Goal: Information Seeking & Learning: Check status

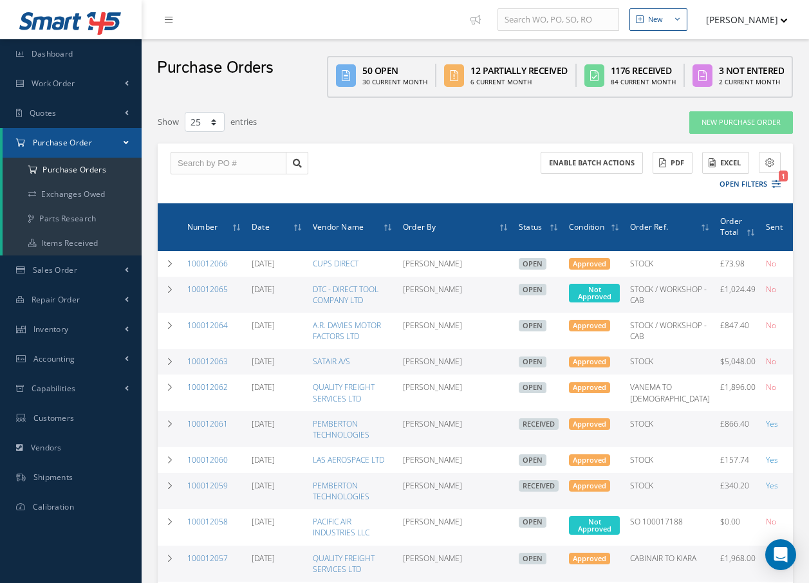
select select "25"
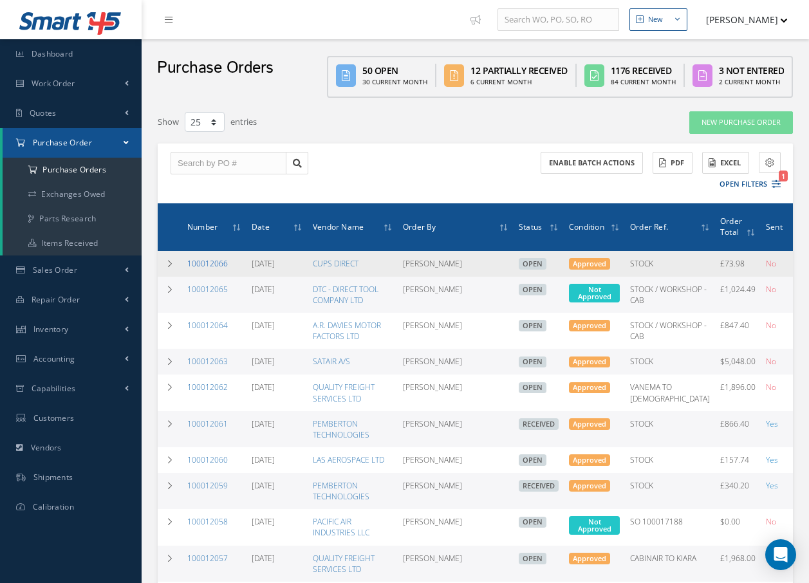
click at [219, 261] on link "100012066" at bounding box center [207, 263] width 41 height 11
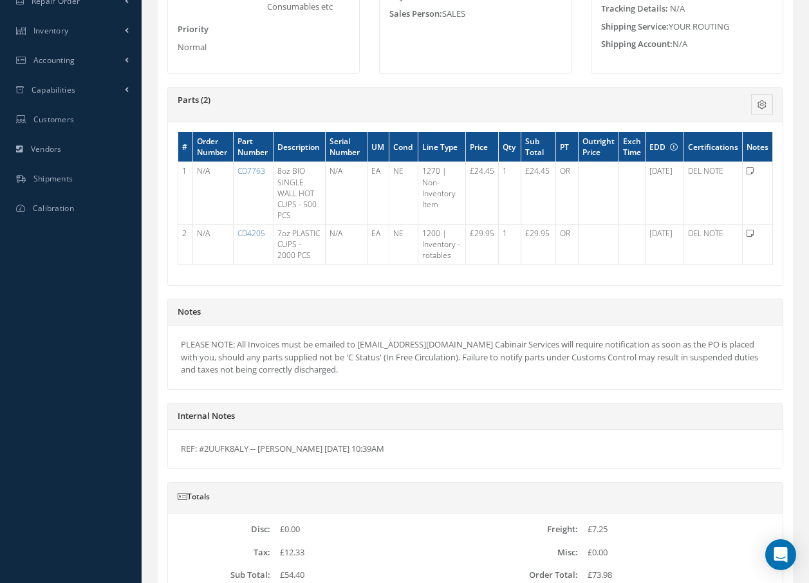
scroll to position [322, 0]
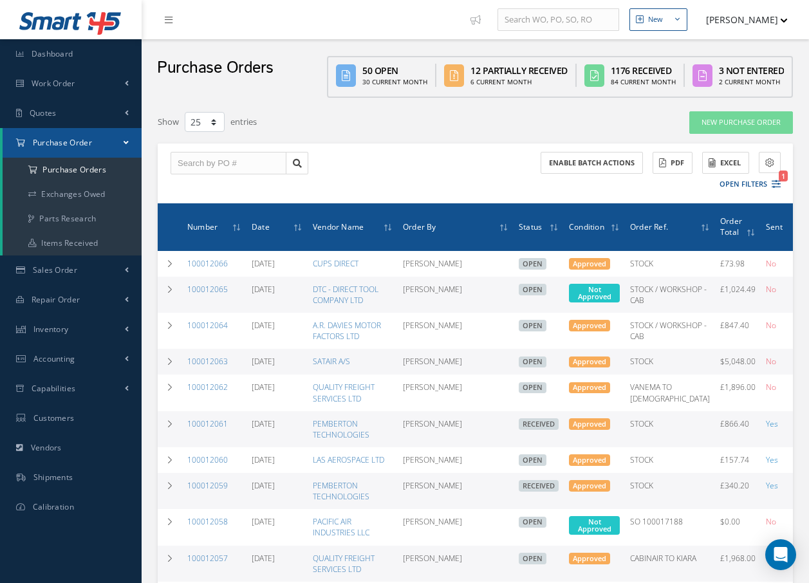
select select "25"
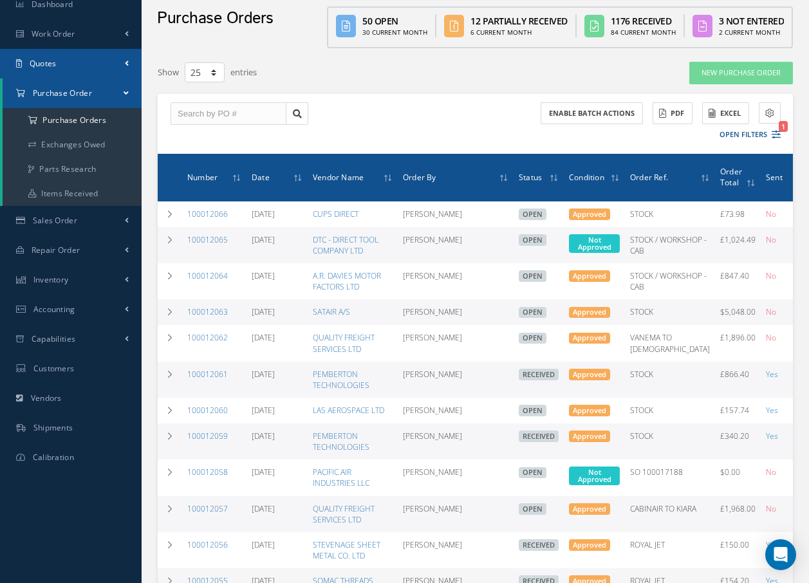
scroll to position [64, 0]
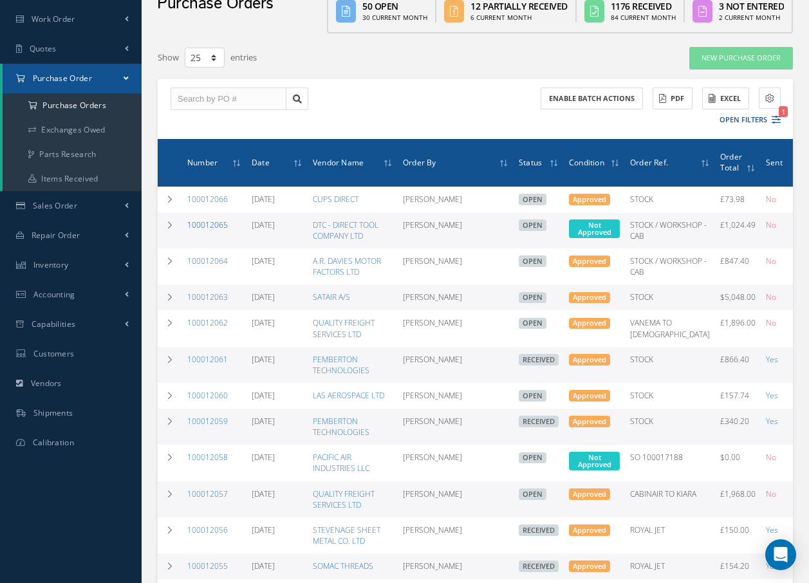
click at [214, 219] on link "100012065" at bounding box center [207, 224] width 41 height 11
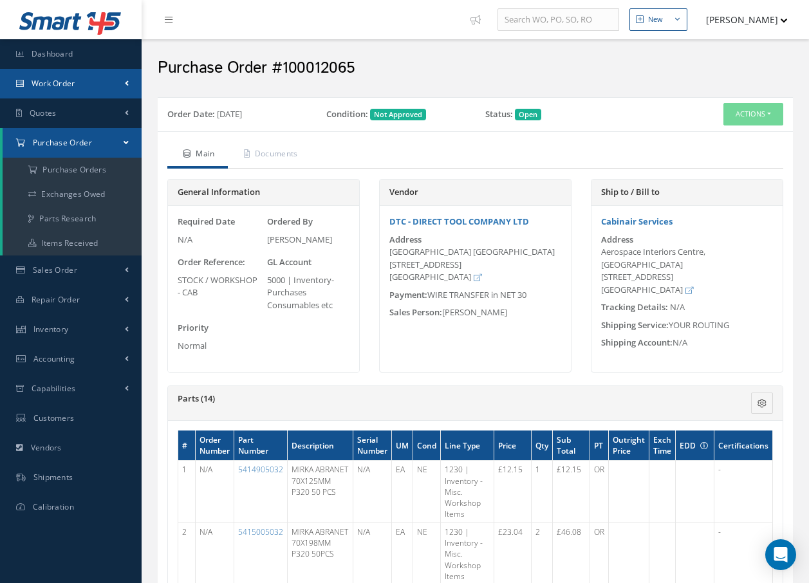
click at [75, 83] on span "Work Order" at bounding box center [54, 83] width 44 height 11
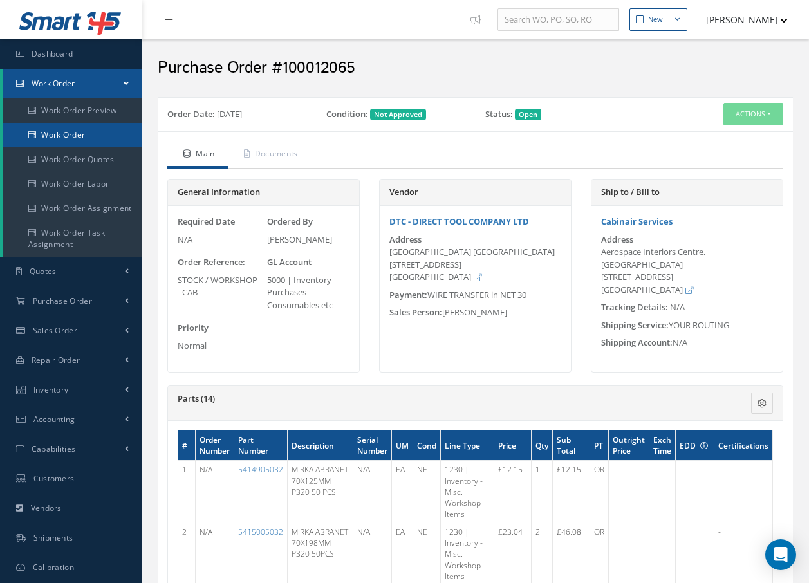
click at [71, 133] on link "Work Order" at bounding box center [72, 135] width 139 height 24
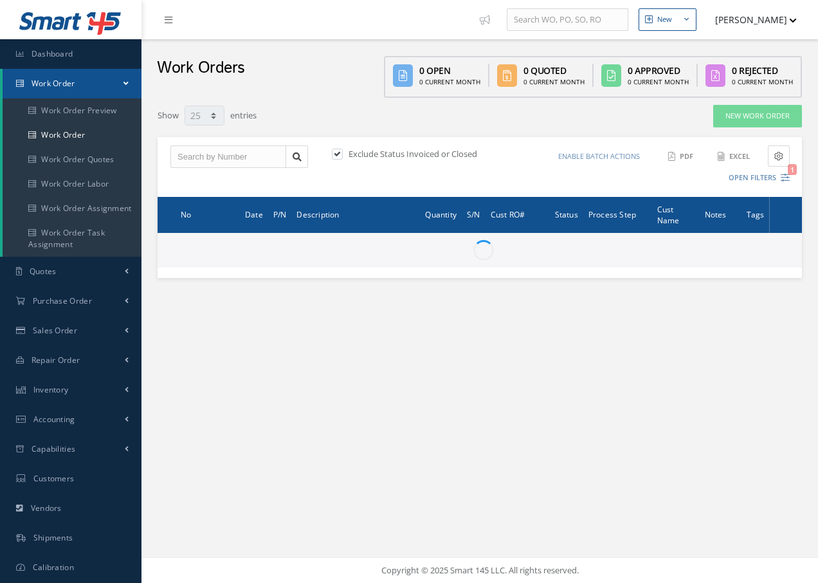
select select "25"
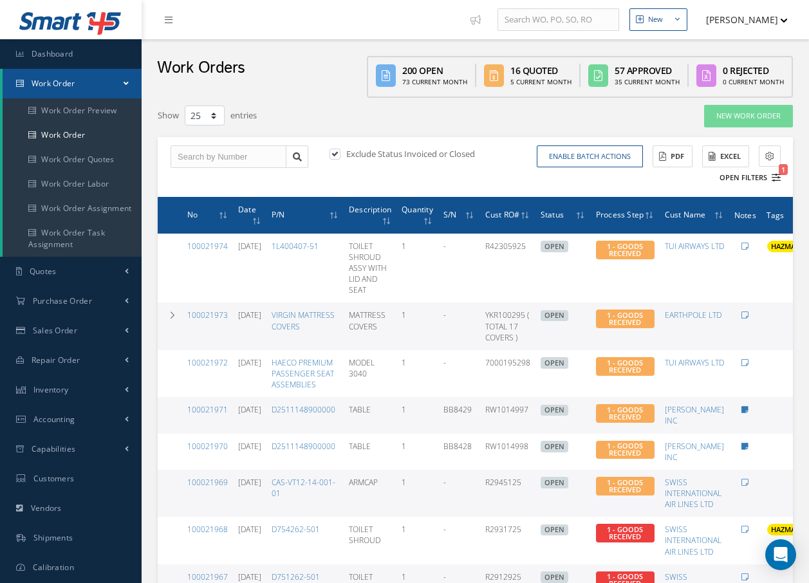
click at [759, 176] on button "Open Filters 1" at bounding box center [744, 177] width 73 height 21
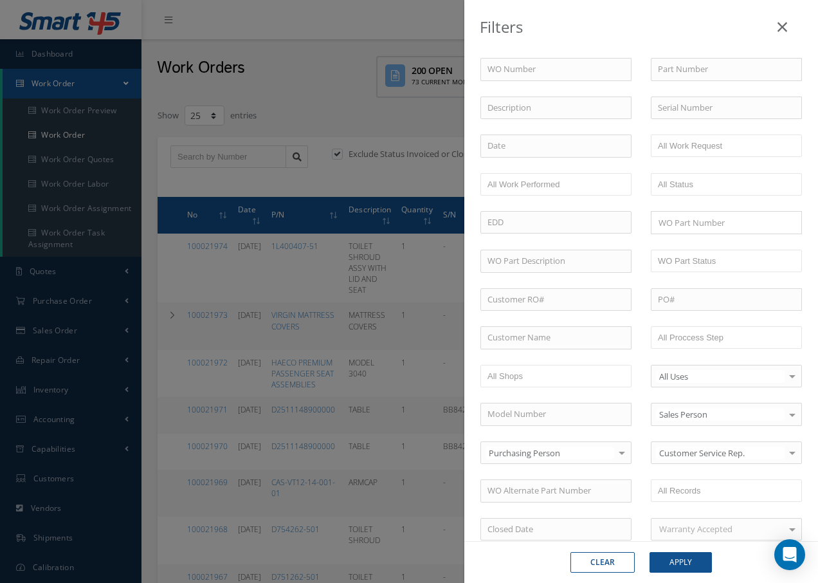
click at [783, 23] on icon at bounding box center [783, 26] width 10 height 15
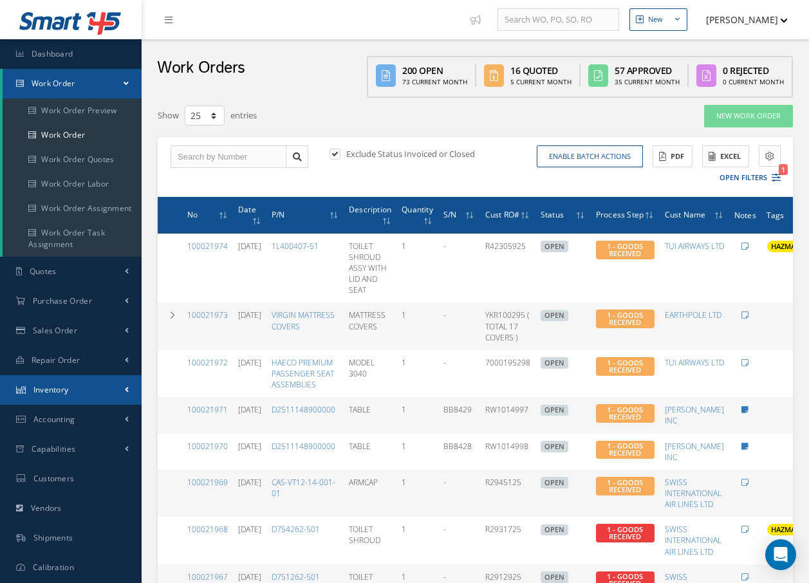
click at [59, 390] on span "Inventory" at bounding box center [50, 389] width 35 height 11
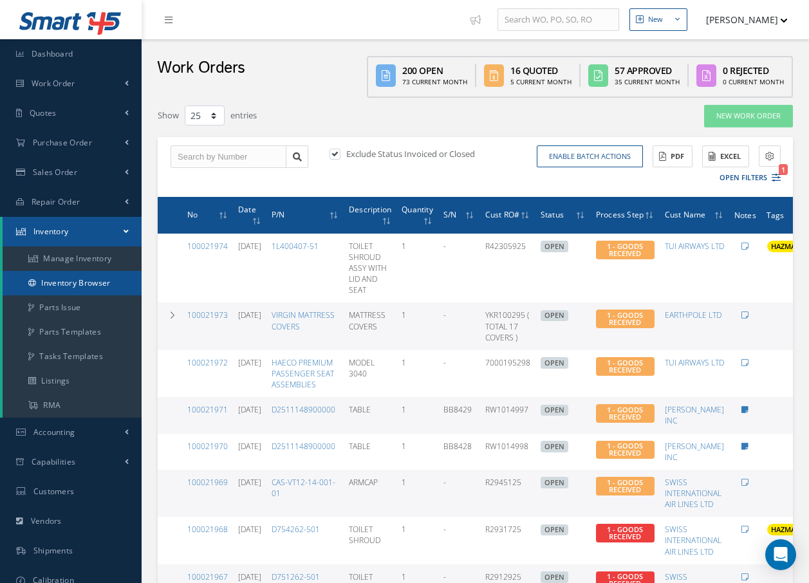
click at [71, 279] on link "Inventory Browser" at bounding box center [72, 283] width 139 height 24
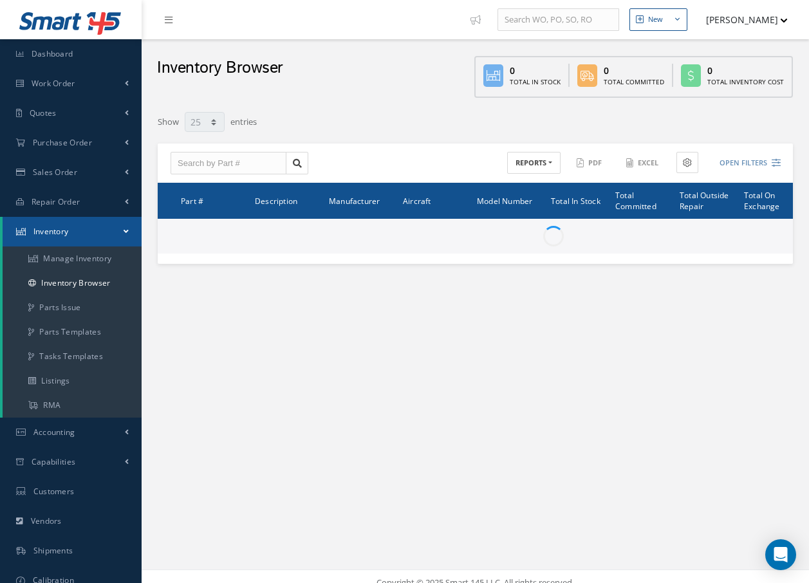
select select "25"
type input "Locations"
type input "All General Ledger"
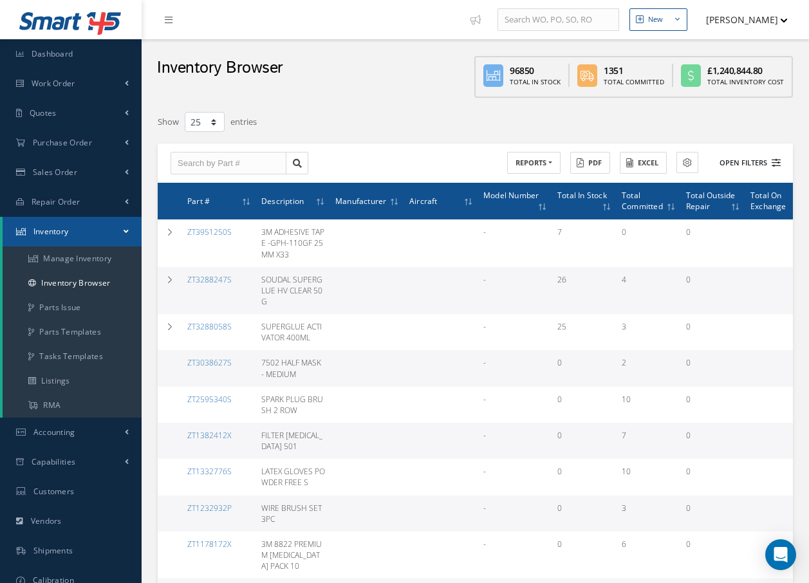
click at [744, 164] on button "Open Filters" at bounding box center [744, 162] width 73 height 21
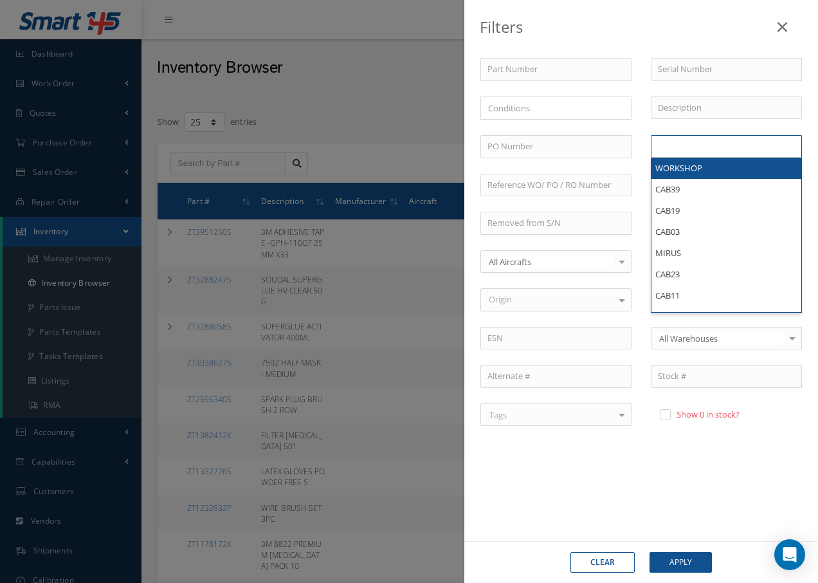
click at [723, 144] on ul at bounding box center [726, 146] width 151 height 23
click at [717, 145] on ul at bounding box center [726, 146] width 151 height 23
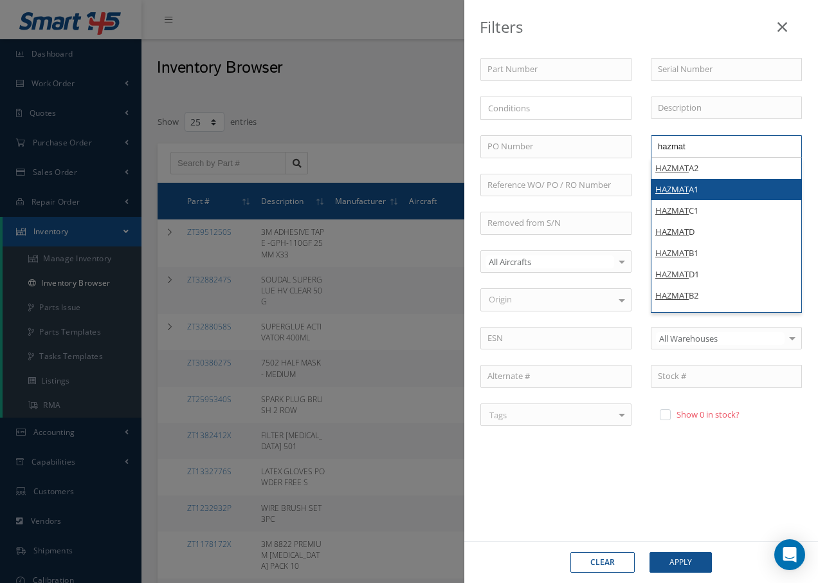
type input "hazmat"
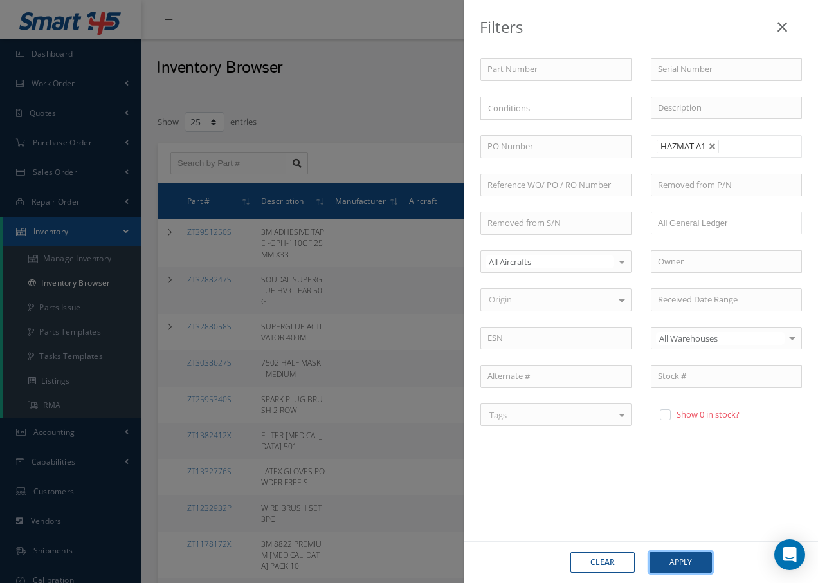
click at [691, 561] on button "Apply" at bounding box center [681, 562] width 62 height 21
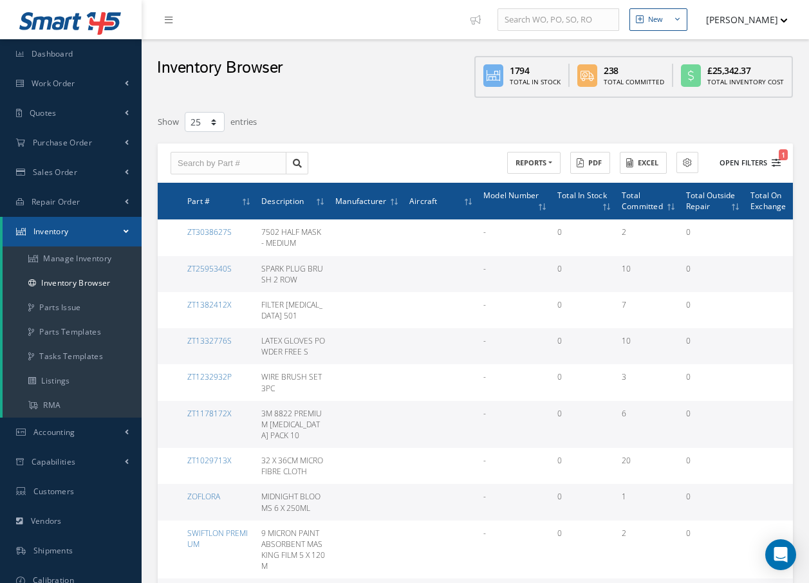
click at [771, 163] on icon "1" at bounding box center [775, 162] width 9 height 9
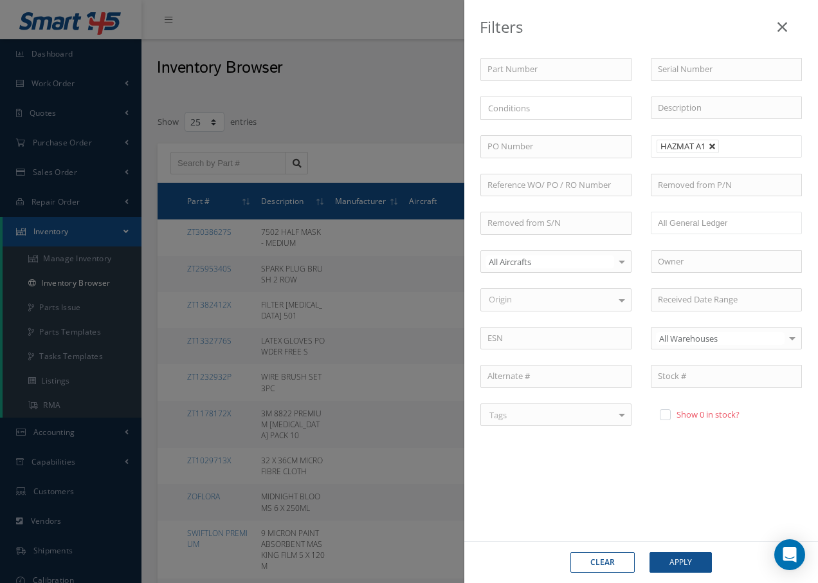
click at [713, 148] on link at bounding box center [713, 147] width 8 height 8
type input "Locations"
click at [721, 152] on button "Hide Filters 1" at bounding box center [755, 162] width 69 height 21
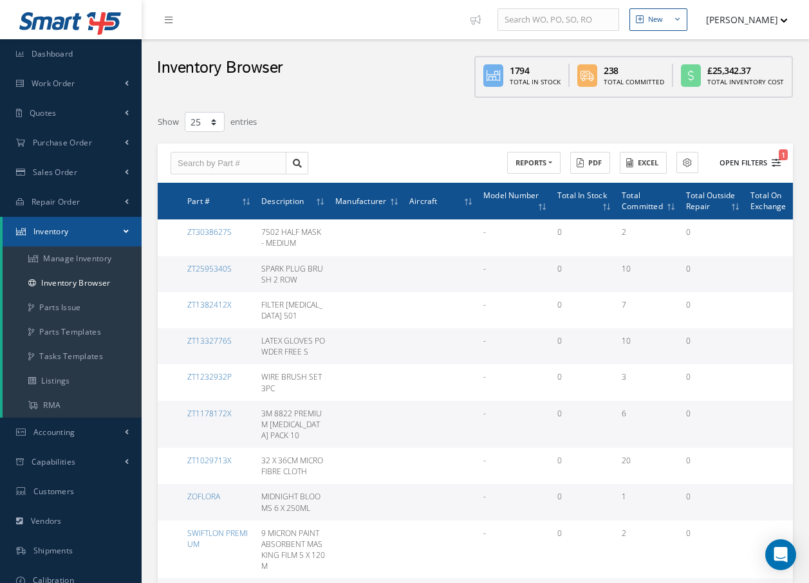
click at [744, 161] on button "Open Filters 1" at bounding box center [744, 162] width 73 height 21
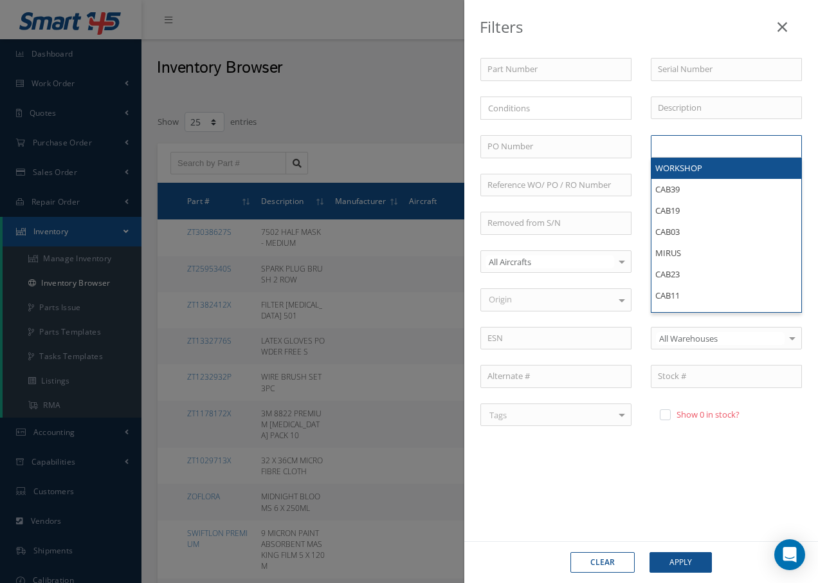
click at [717, 146] on ul at bounding box center [726, 146] width 151 height 23
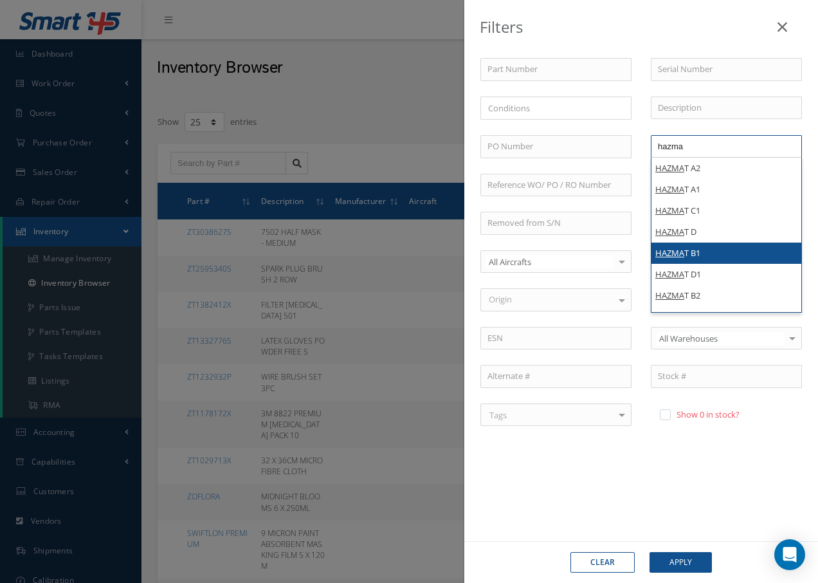
type input "hazma"
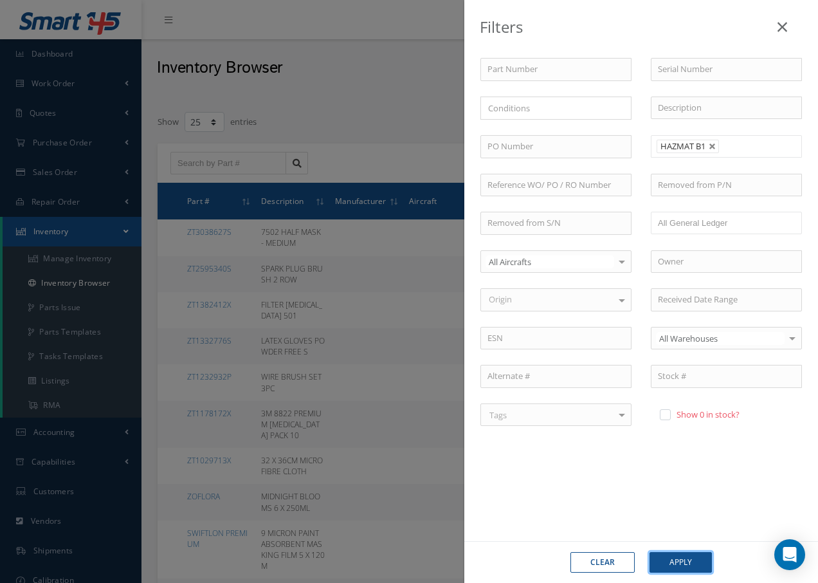
click at [697, 560] on button "Apply" at bounding box center [681, 562] width 62 height 21
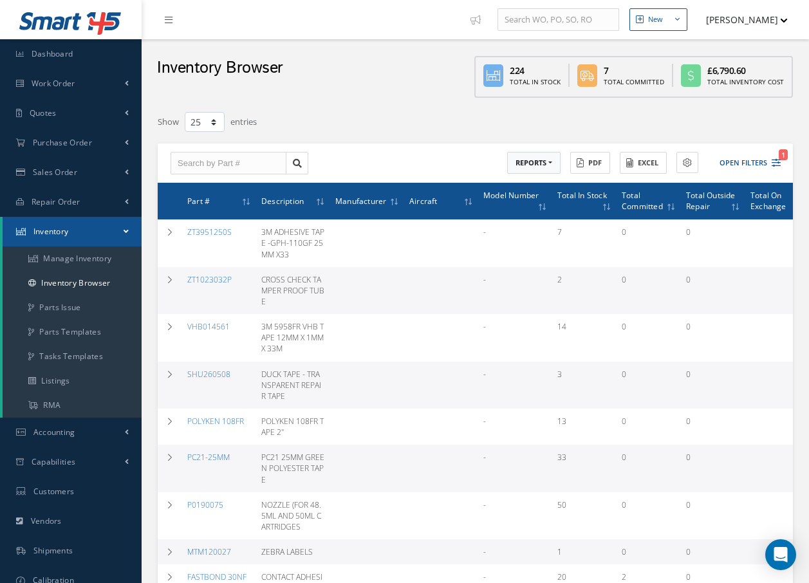
click at [539, 159] on button "REPORTS" at bounding box center [533, 163] width 53 height 23
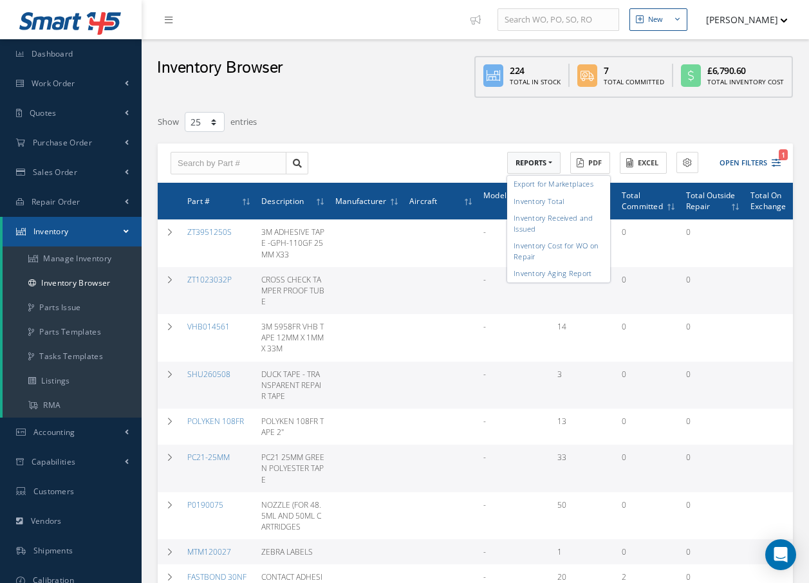
click at [476, 150] on div "ACTIONS Receive Payments Select Customer Cabinair Services 1ST CHOICE AEROSPACE…" at bounding box center [475, 163] width 635 height 40
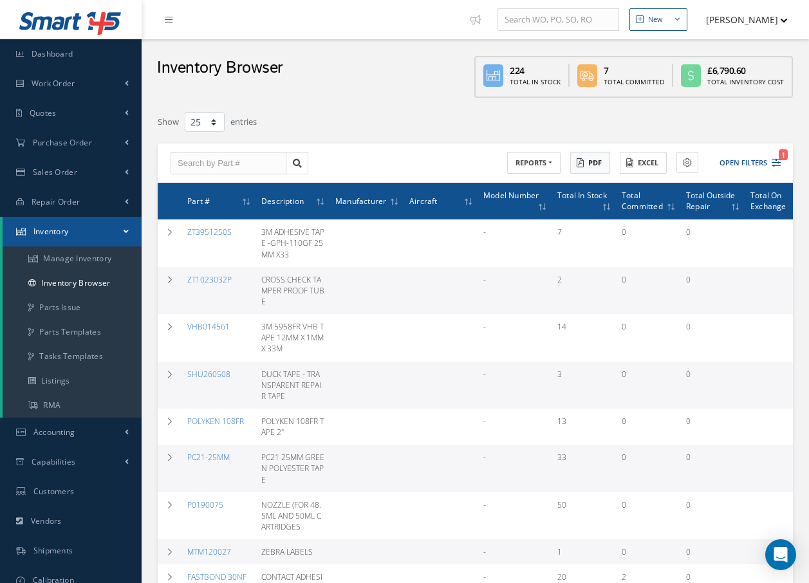
click at [600, 161] on button "PDF" at bounding box center [590, 163] width 40 height 23
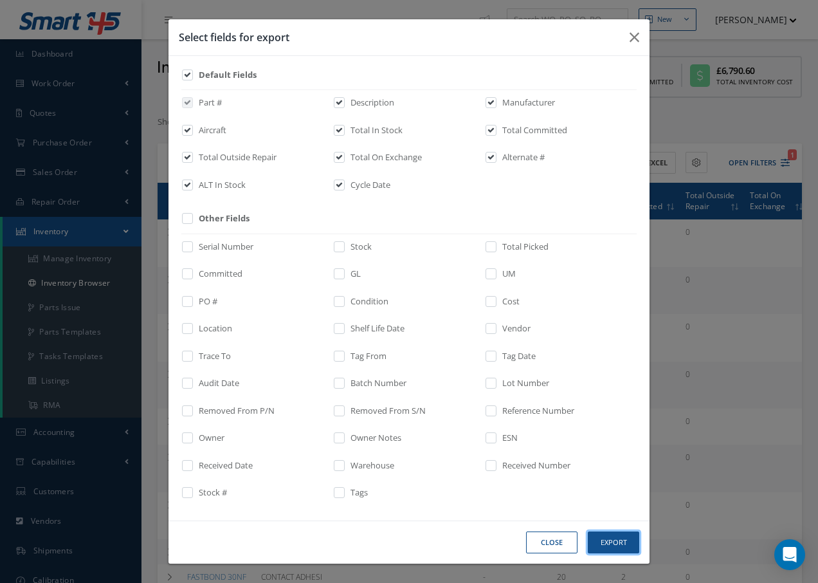
click at [625, 539] on button "Export" at bounding box center [613, 542] width 51 height 23
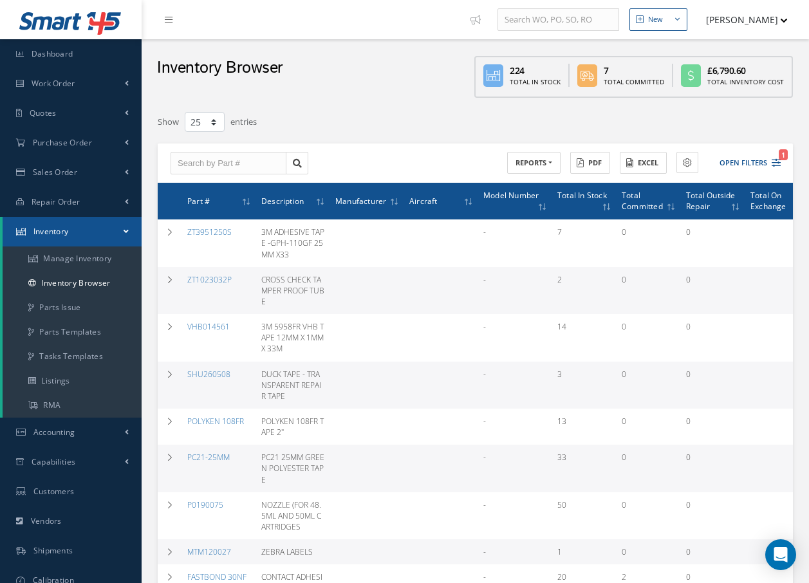
click at [781, 160] on div "ACTIONS Receive Payments Select Customer Cabinair Services 1ST CHOICE AEROSPACE…" at bounding box center [629, 163] width 309 height 23
click at [769, 164] on button "Open Filters 1" at bounding box center [744, 162] width 73 height 21
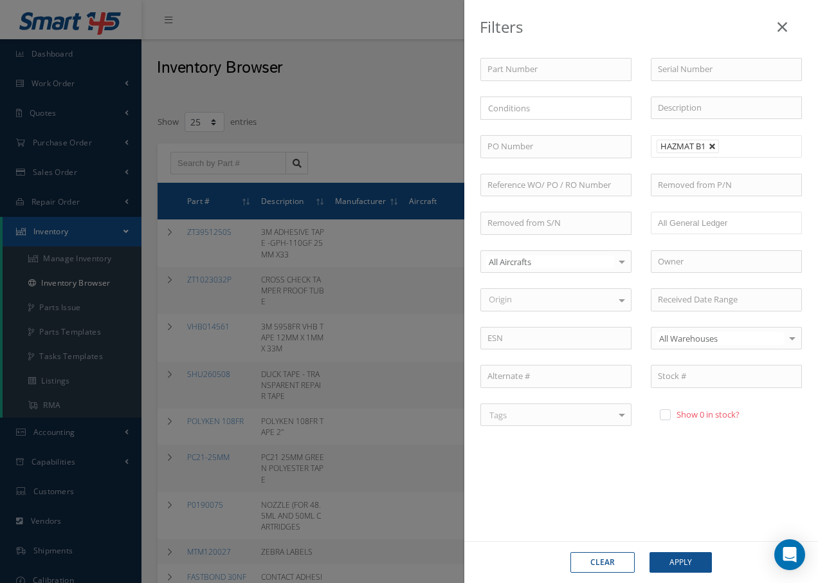
click at [711, 146] on link at bounding box center [713, 147] width 8 height 8
type input "Locations"
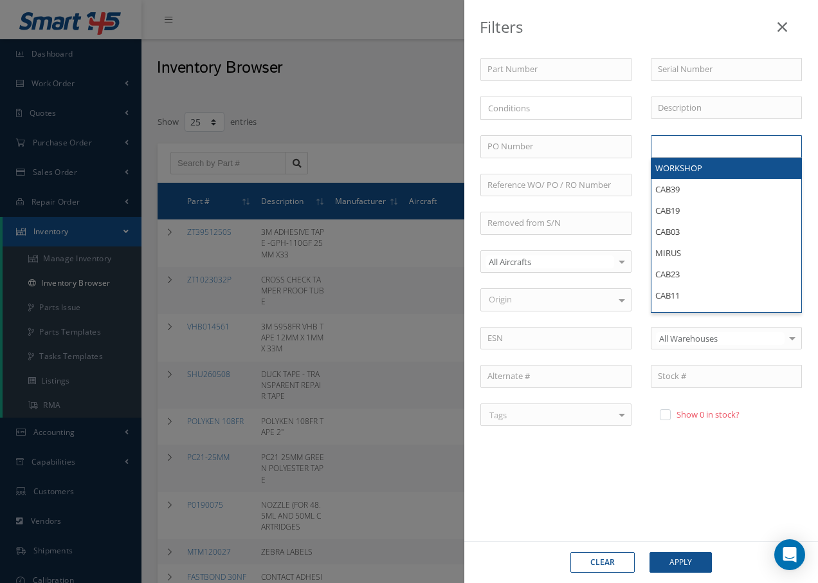
click at [713, 145] on li at bounding box center [684, 146] width 61 height 17
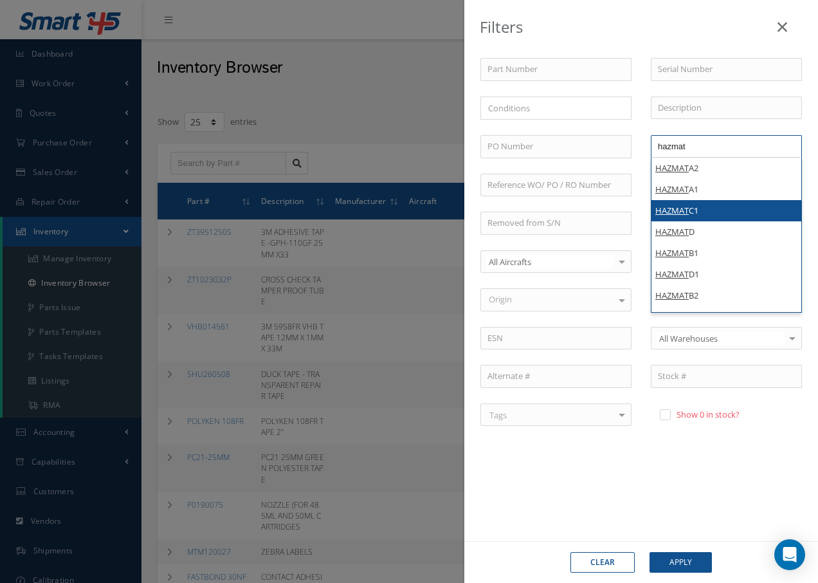
type input "hazmat"
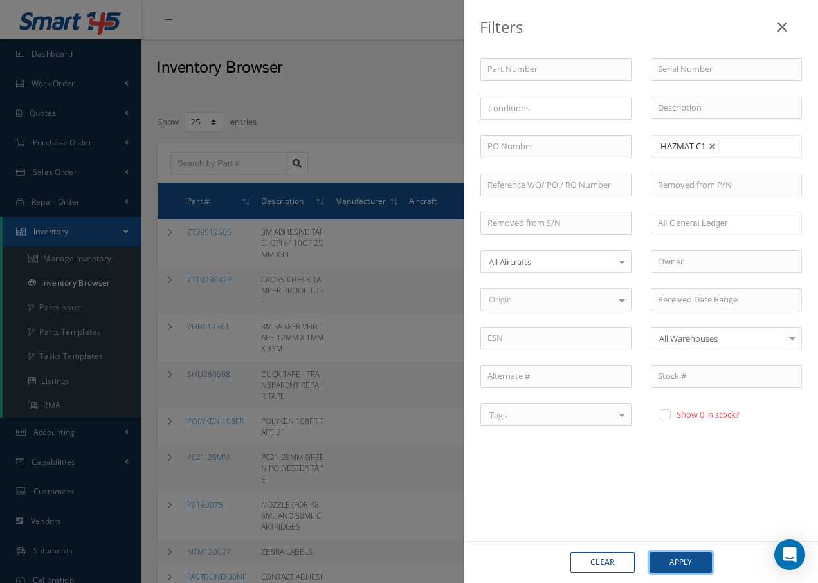
click at [679, 567] on button "Apply" at bounding box center [681, 562] width 62 height 21
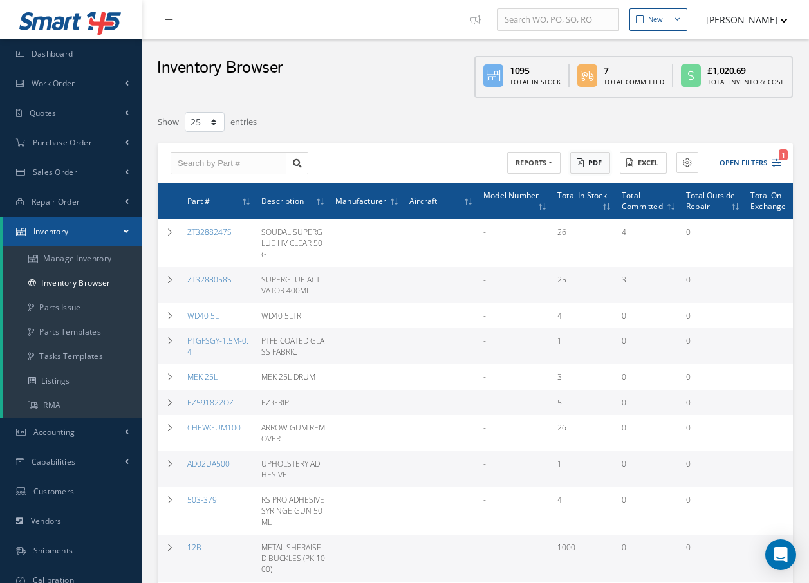
click at [596, 168] on button "PDF" at bounding box center [590, 163] width 40 height 23
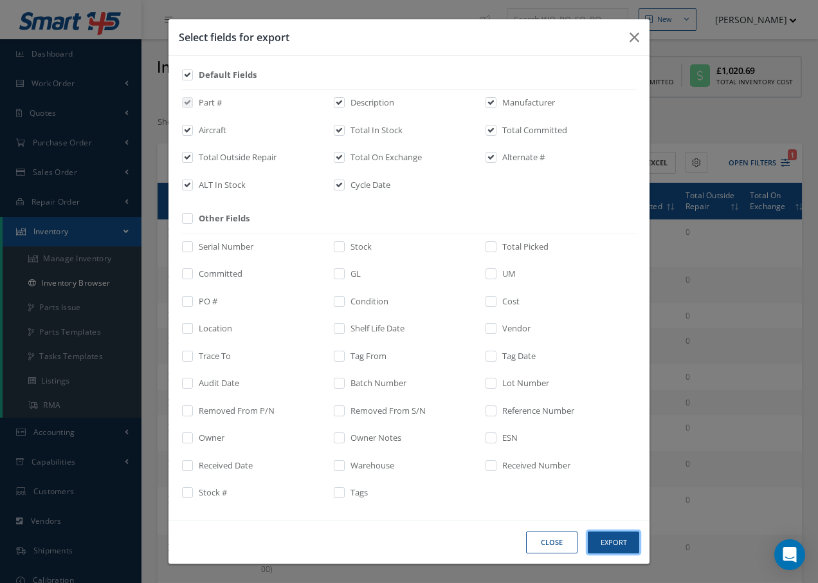
click at [610, 538] on button "Export" at bounding box center [613, 542] width 51 height 23
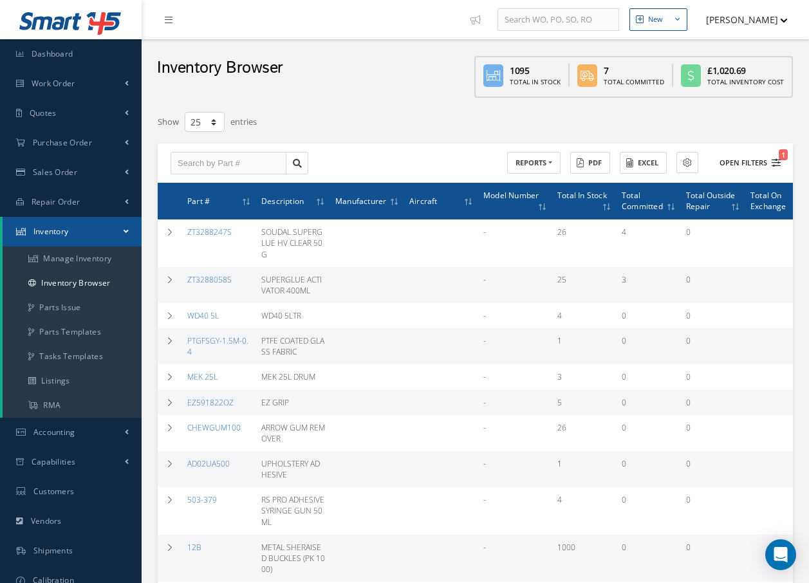
click at [769, 161] on button "Open Filters 1" at bounding box center [744, 162] width 73 height 21
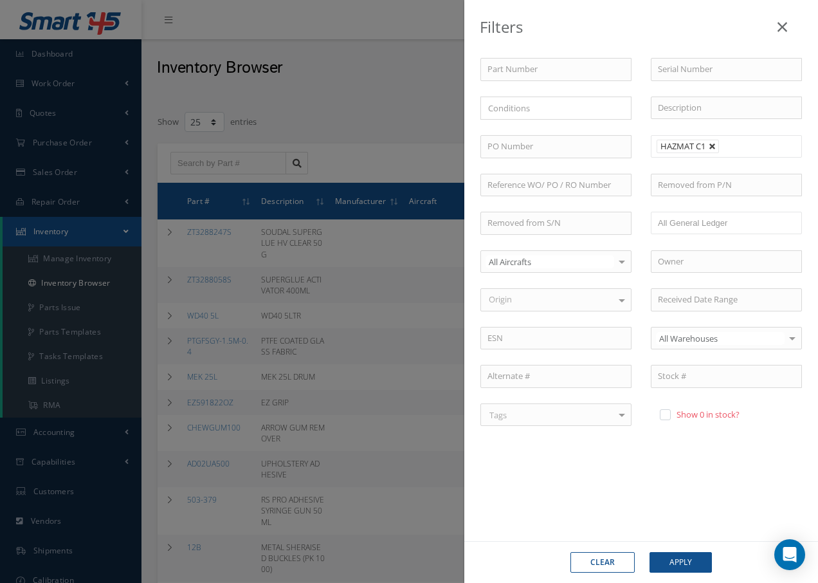
click at [710, 143] on link at bounding box center [713, 147] width 8 height 8
type input "Locations"
click at [710, 143] on li at bounding box center [684, 146] width 61 height 17
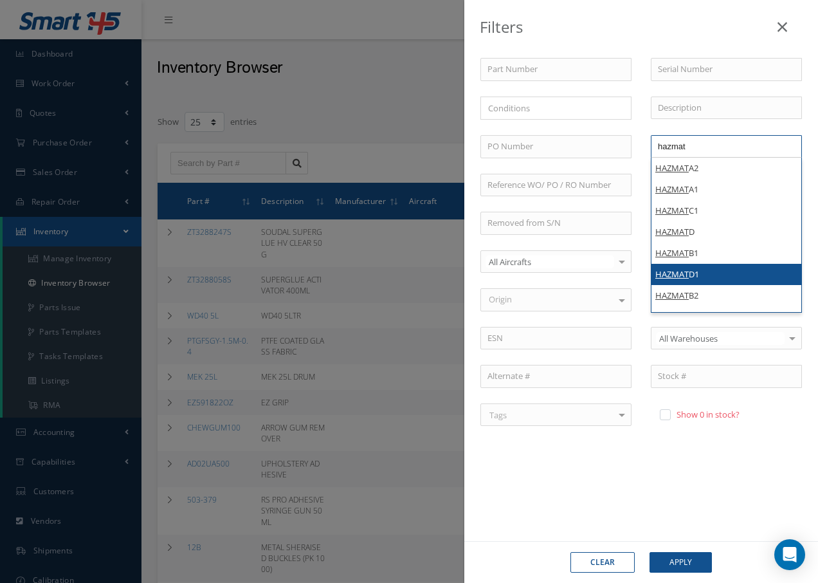
type input "hazmat"
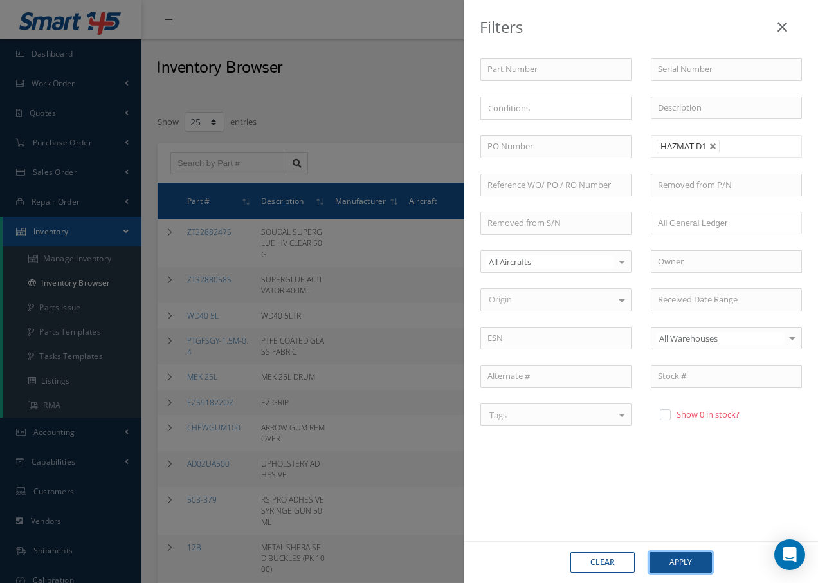
click at [675, 563] on button "Apply" at bounding box center [681, 562] width 62 height 21
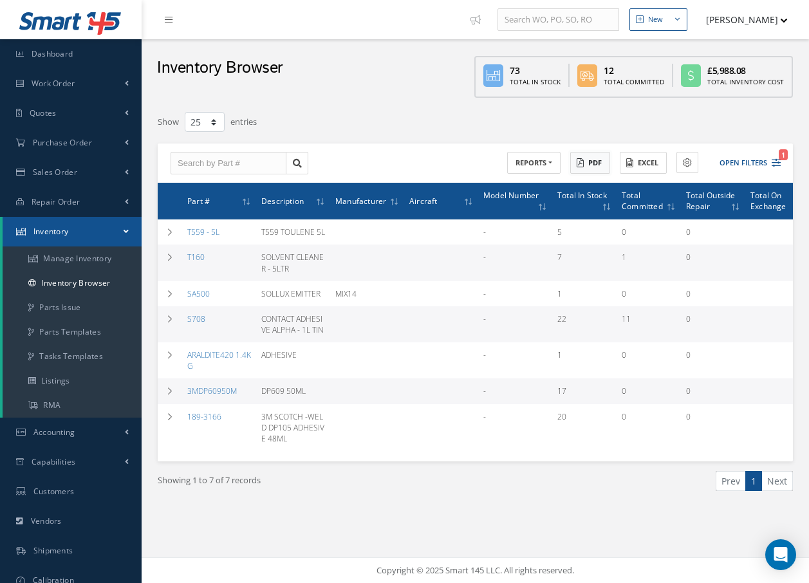
click at [596, 167] on button "PDF" at bounding box center [590, 163] width 40 height 23
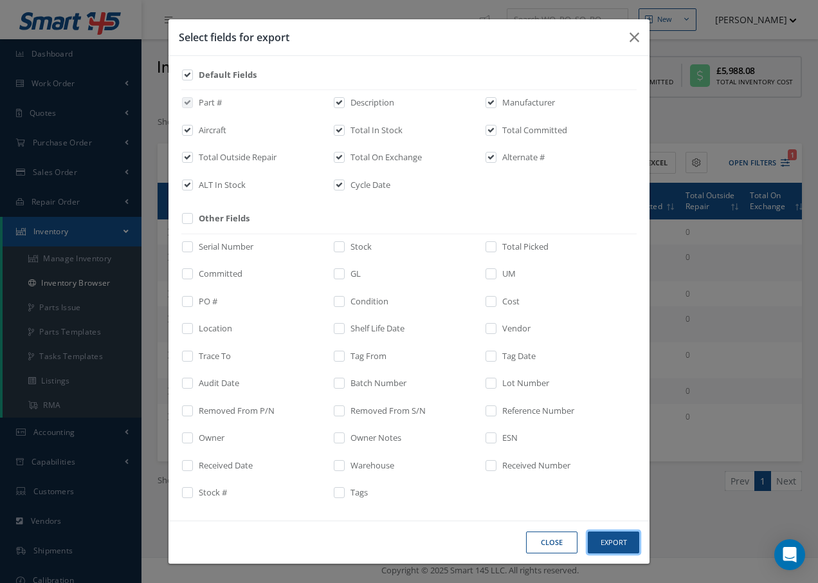
click at [625, 536] on button "Export" at bounding box center [613, 542] width 51 height 23
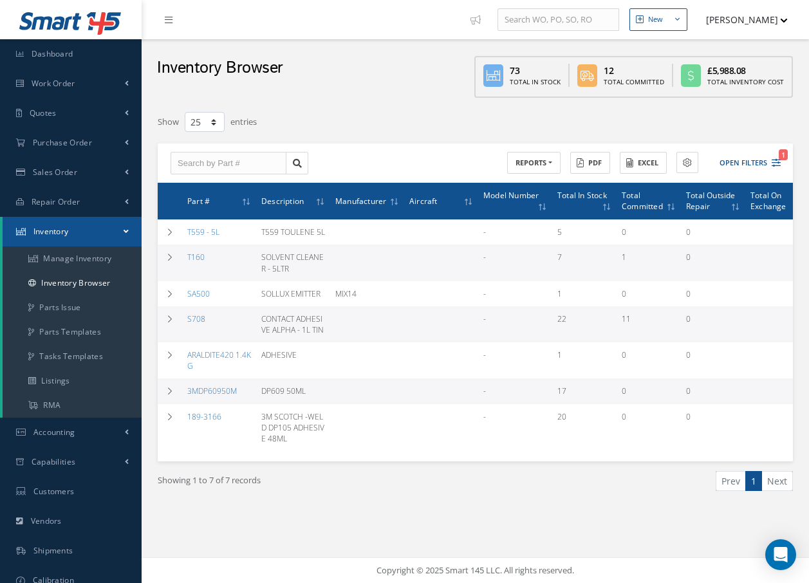
click at [70, 234] on link "Inventory" at bounding box center [72, 232] width 139 height 30
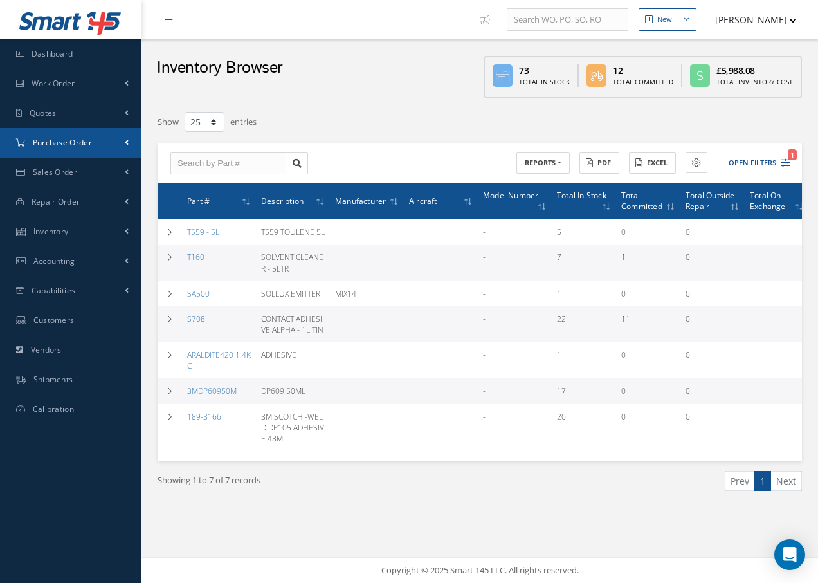
click at [80, 138] on span "Purchase Order" at bounding box center [62, 142] width 59 height 11
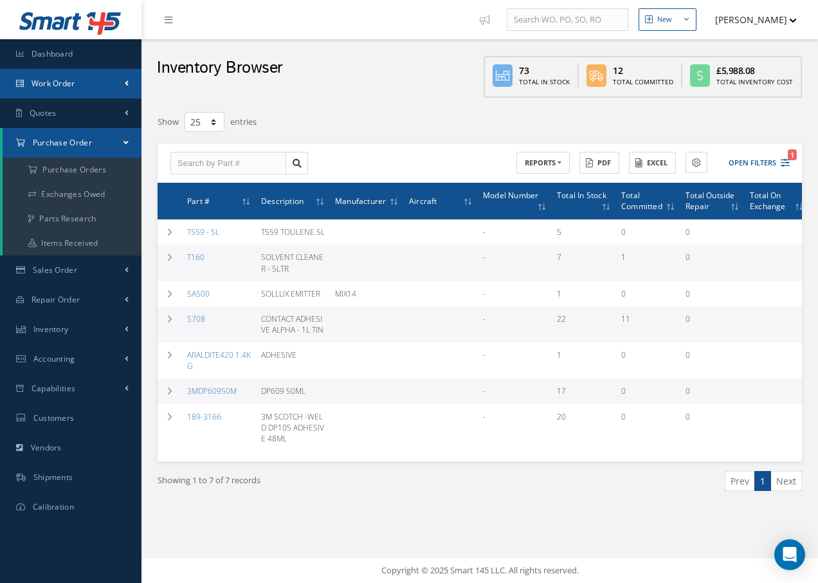
click at [82, 83] on link "Work Order" at bounding box center [71, 84] width 142 height 30
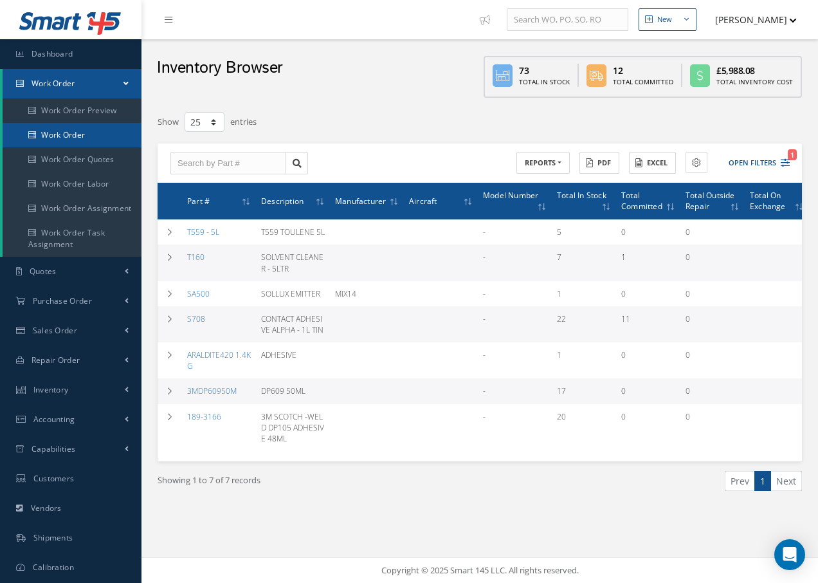
click at [75, 133] on link "Work Order" at bounding box center [72, 135] width 139 height 24
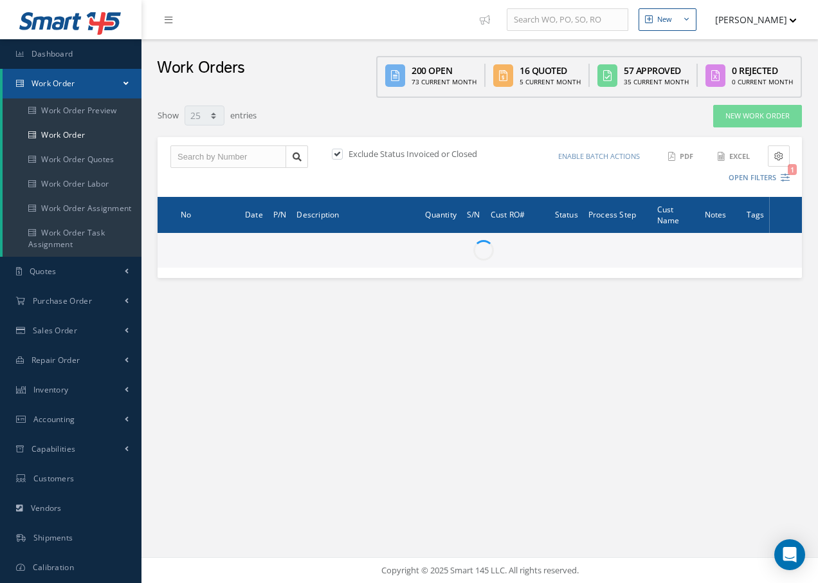
select select "25"
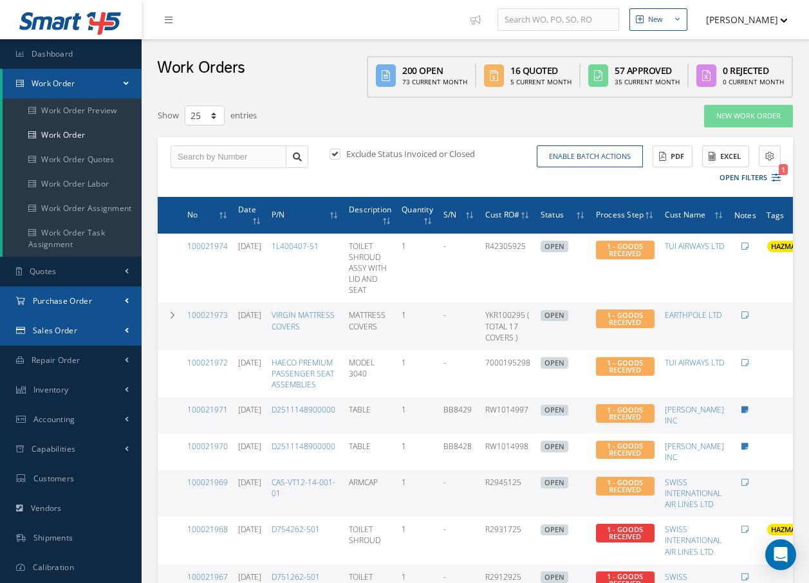
click at [71, 307] on link "Purchase Order" at bounding box center [71, 301] width 142 height 30
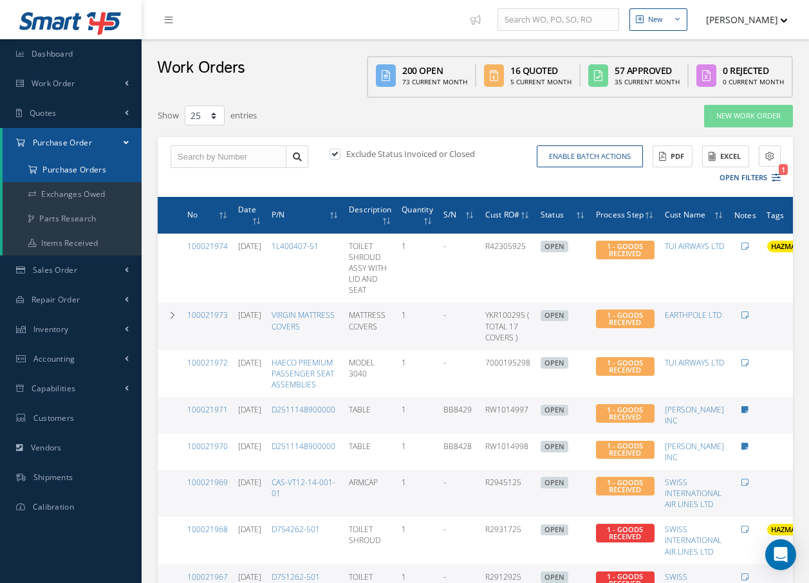
click at [69, 165] on a=1&status_id=2&status_id=3&status_id=5&collapsedFilters"] "Purchase Orders" at bounding box center [72, 170] width 139 height 24
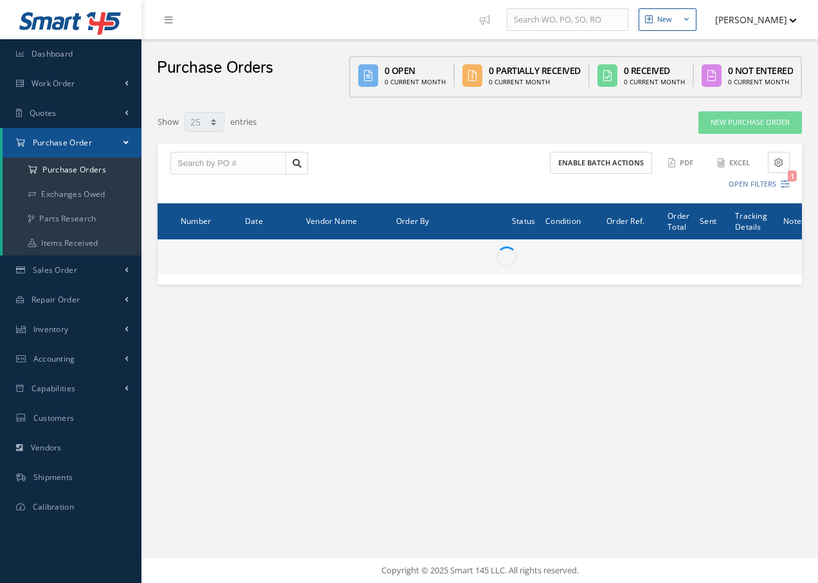
select select "25"
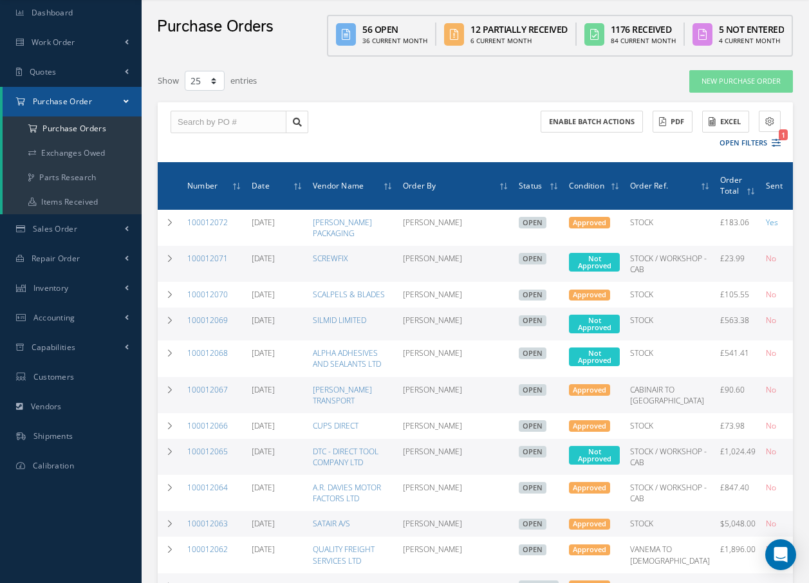
scroll to position [64, 0]
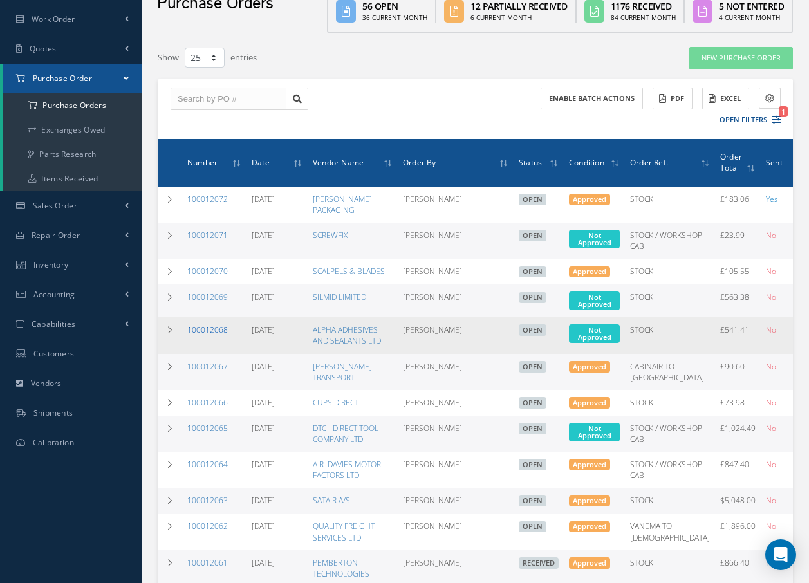
click at [203, 335] on link "100012068" at bounding box center [207, 329] width 41 height 11
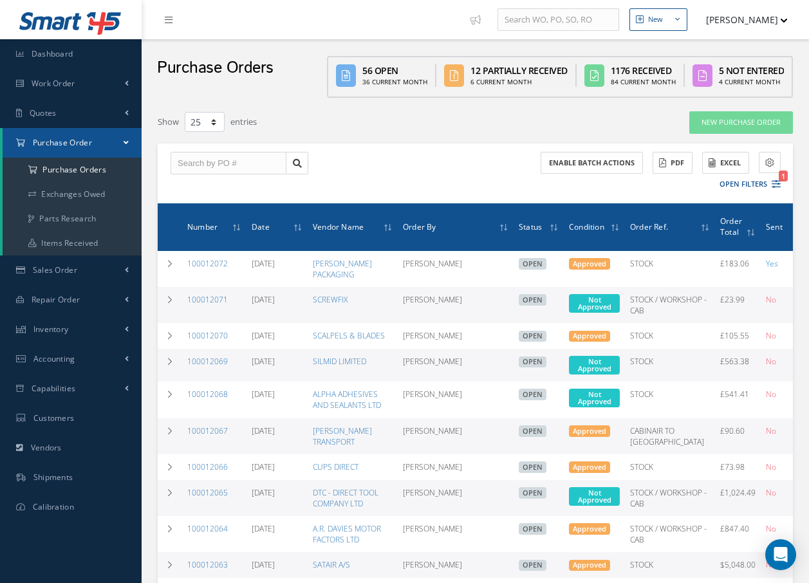
select select "25"
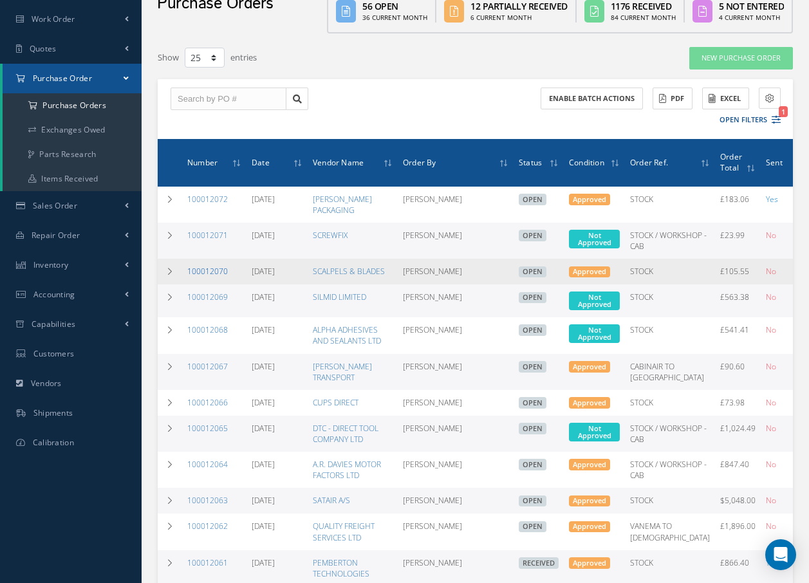
click at [191, 277] on link "100012070" at bounding box center [207, 271] width 41 height 11
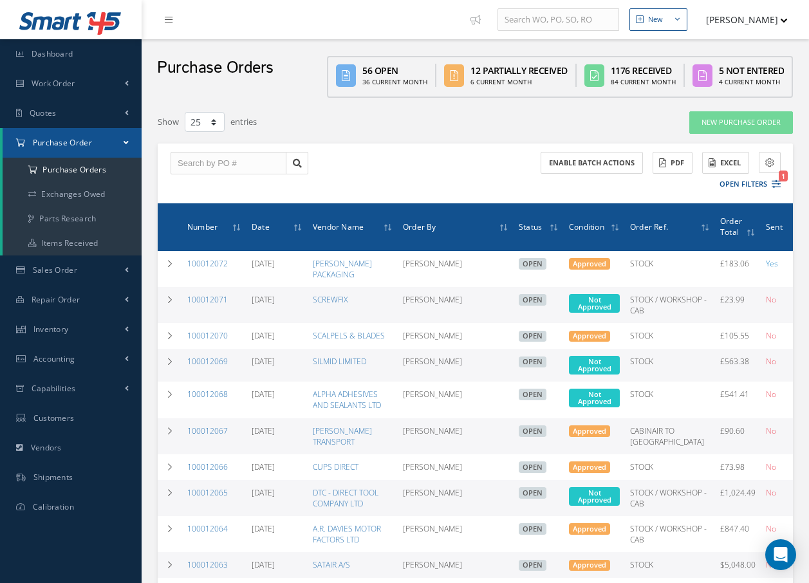
select select "25"
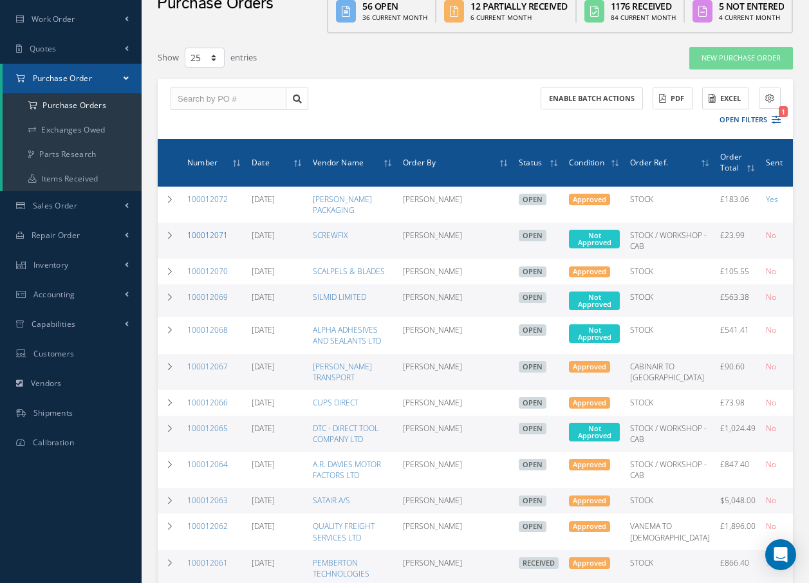
click at [201, 232] on link "100012071" at bounding box center [207, 235] width 41 height 11
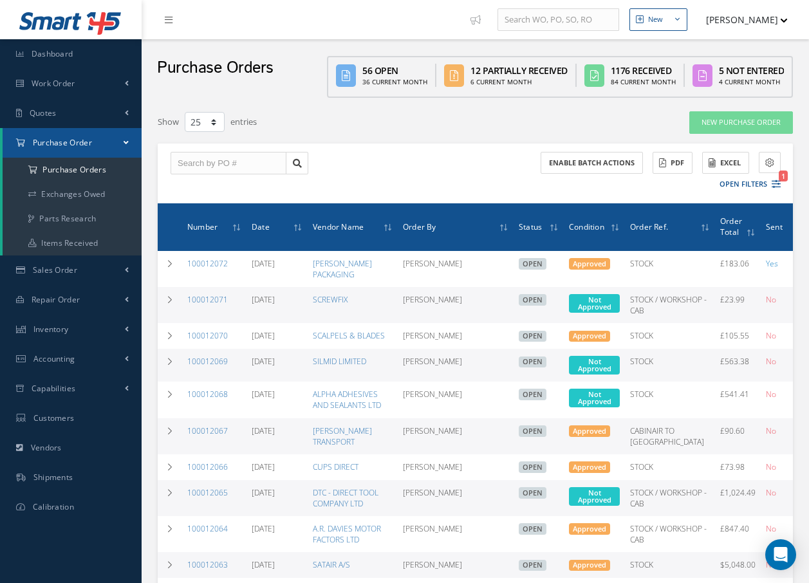
select select "25"
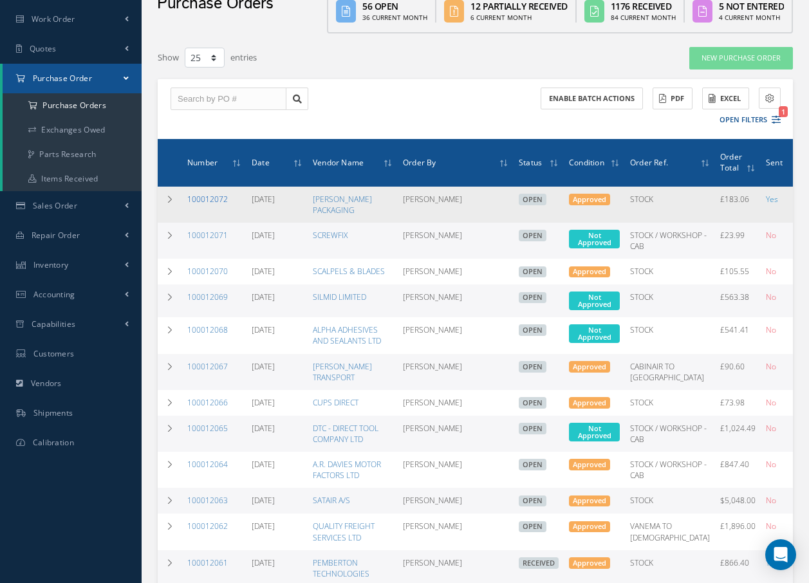
click at [216, 198] on link "100012072" at bounding box center [207, 199] width 41 height 11
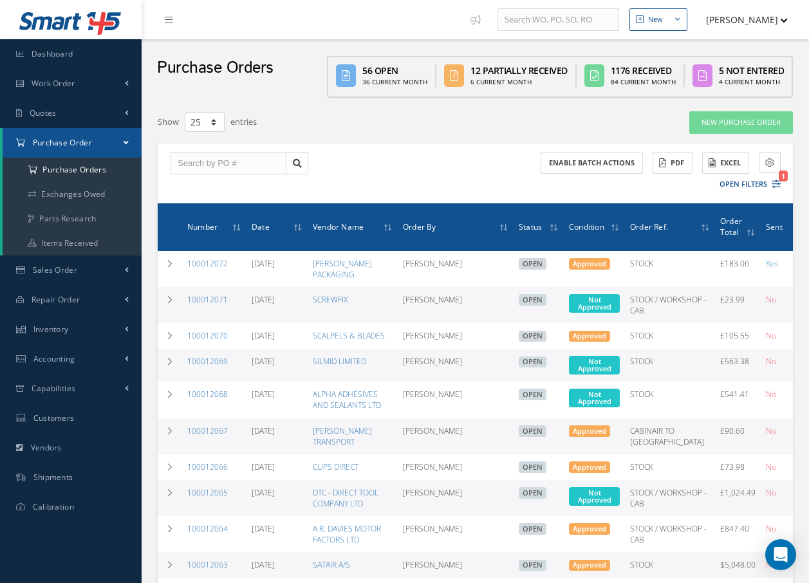
select select "25"
